Goal: Navigation & Orientation: Find specific page/section

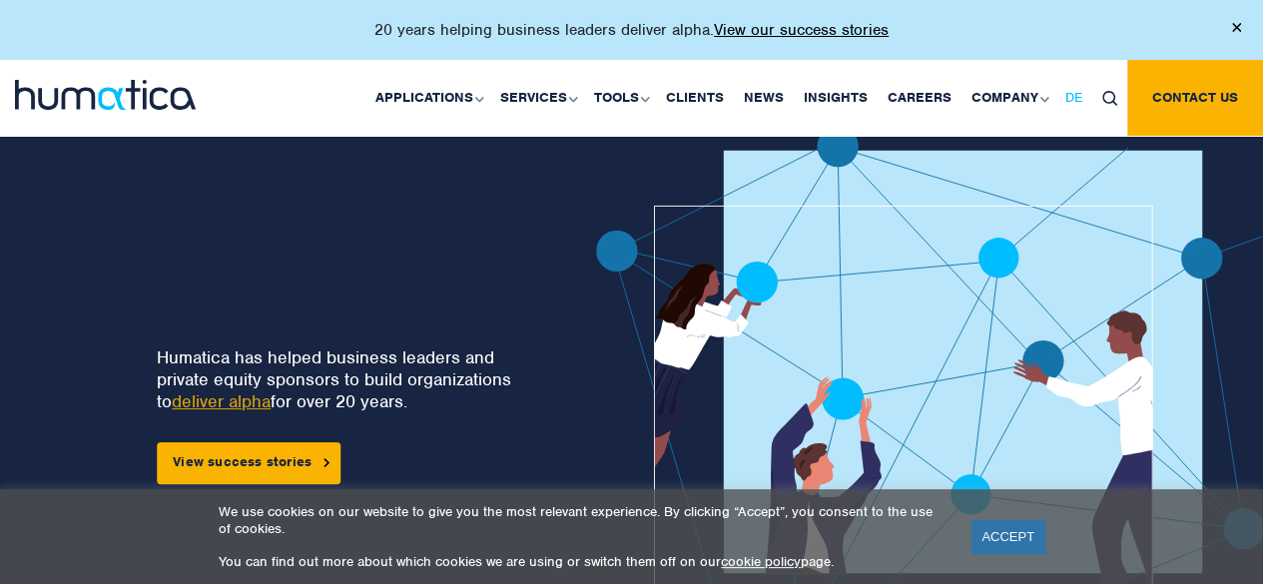
click at [1075, 101] on span "DE" at bounding box center [1074, 97] width 17 height 17
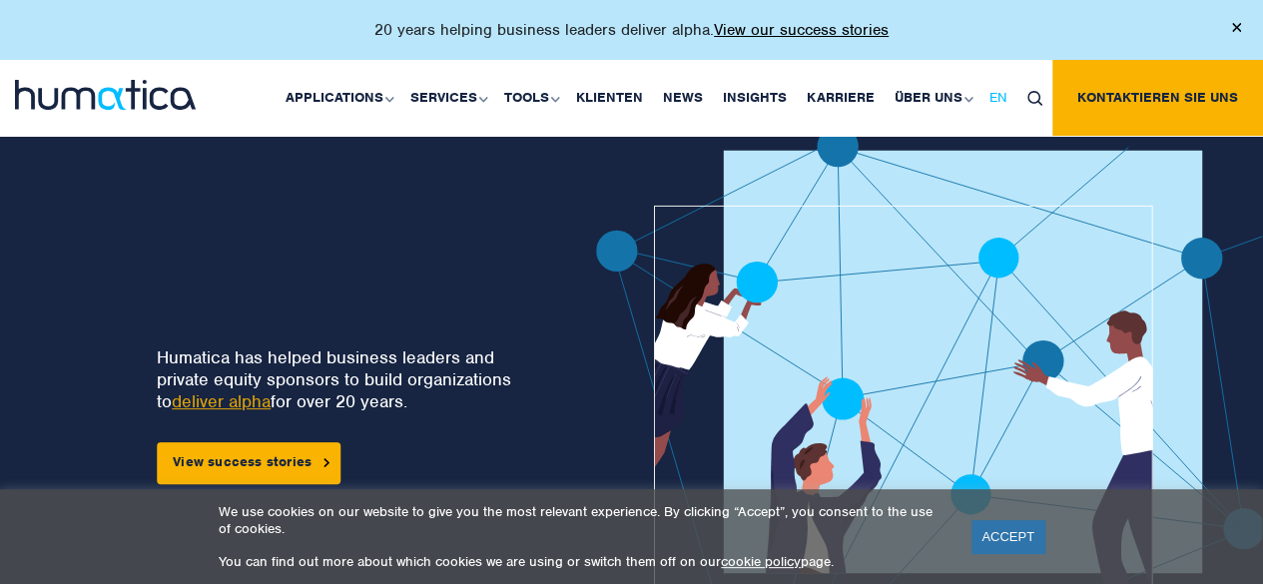
click at [1008, 98] on span "EN" at bounding box center [999, 97] width 18 height 17
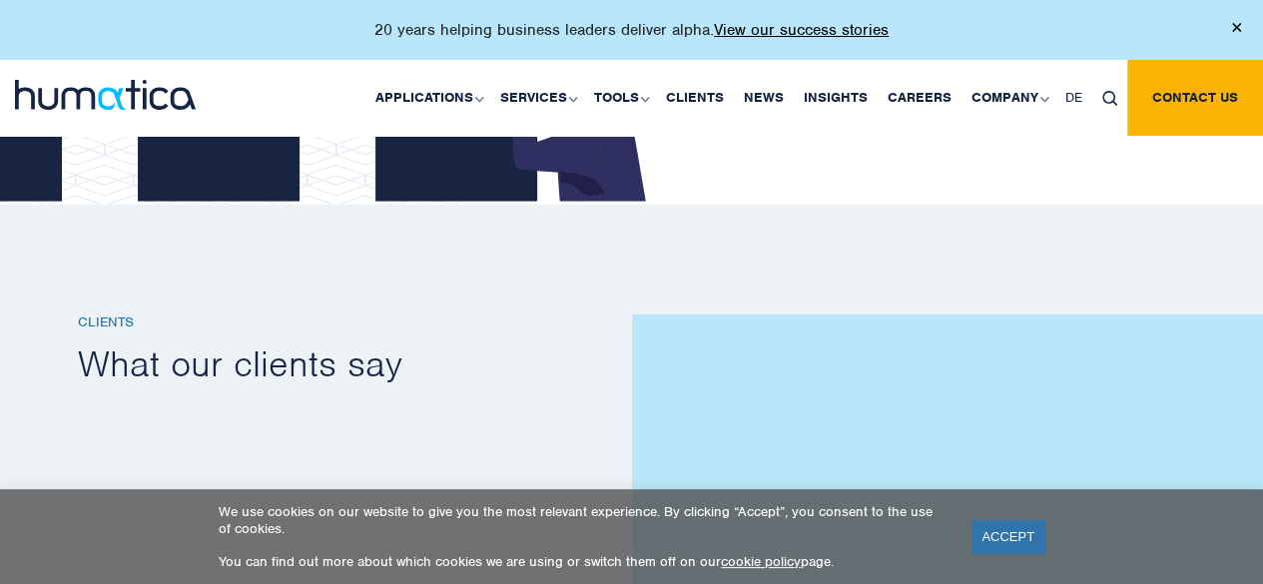
scroll to position [2673, 0]
